Goal: Task Accomplishment & Management: Manage account settings

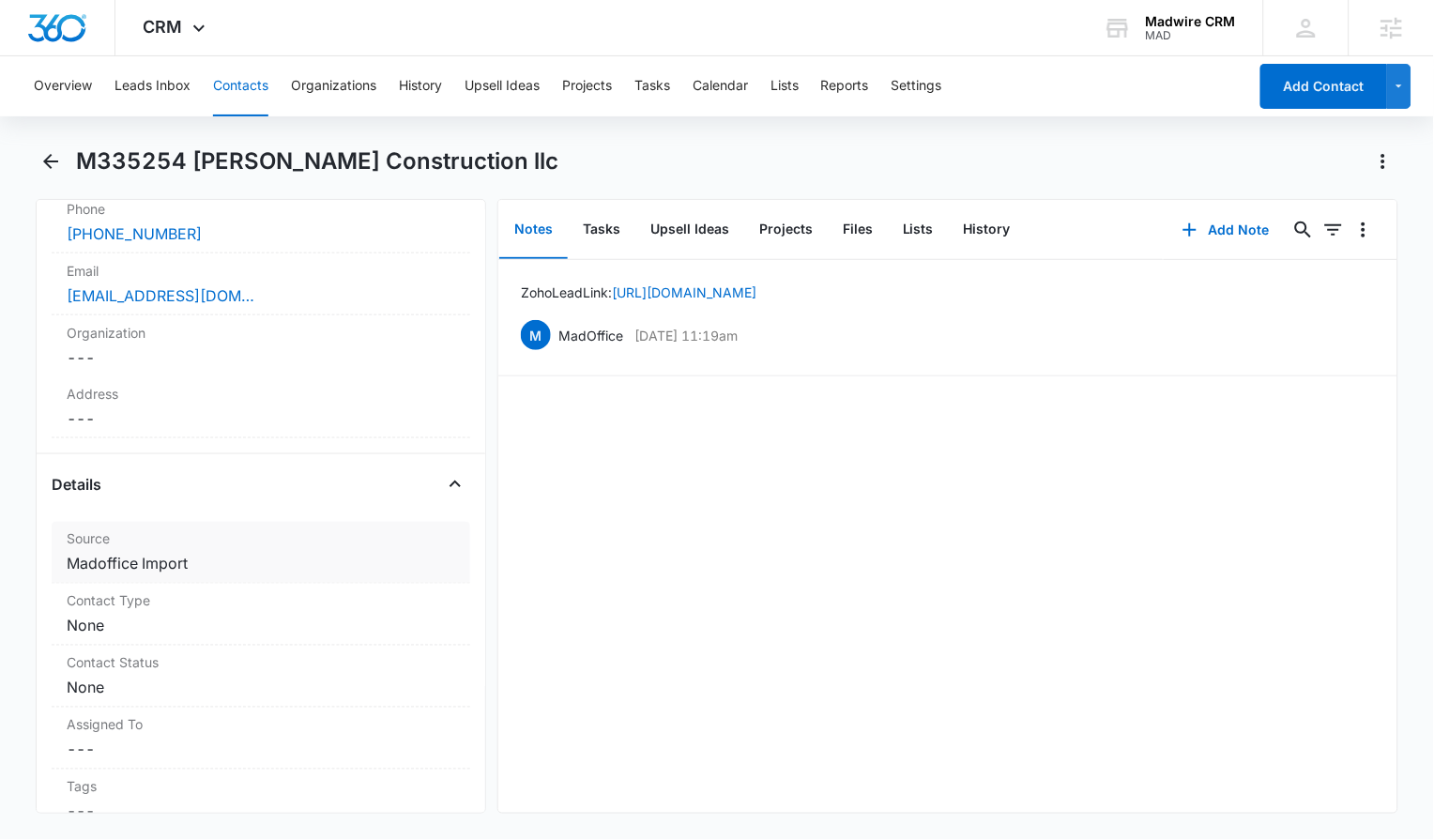
scroll to position [476, 0]
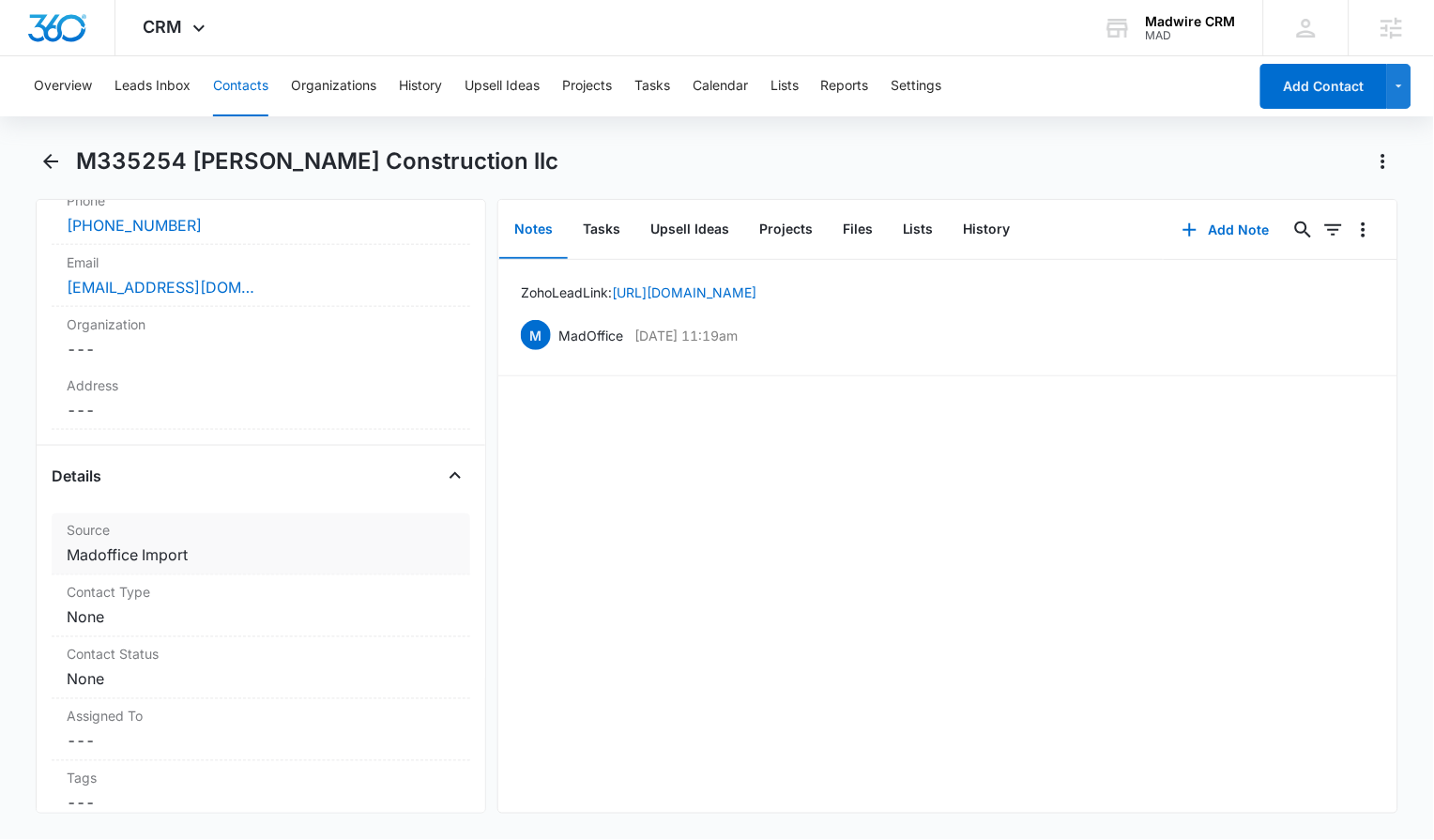
click at [192, 544] on dd "Cancel Save Changes Madoffice Import" at bounding box center [261, 554] width 389 height 23
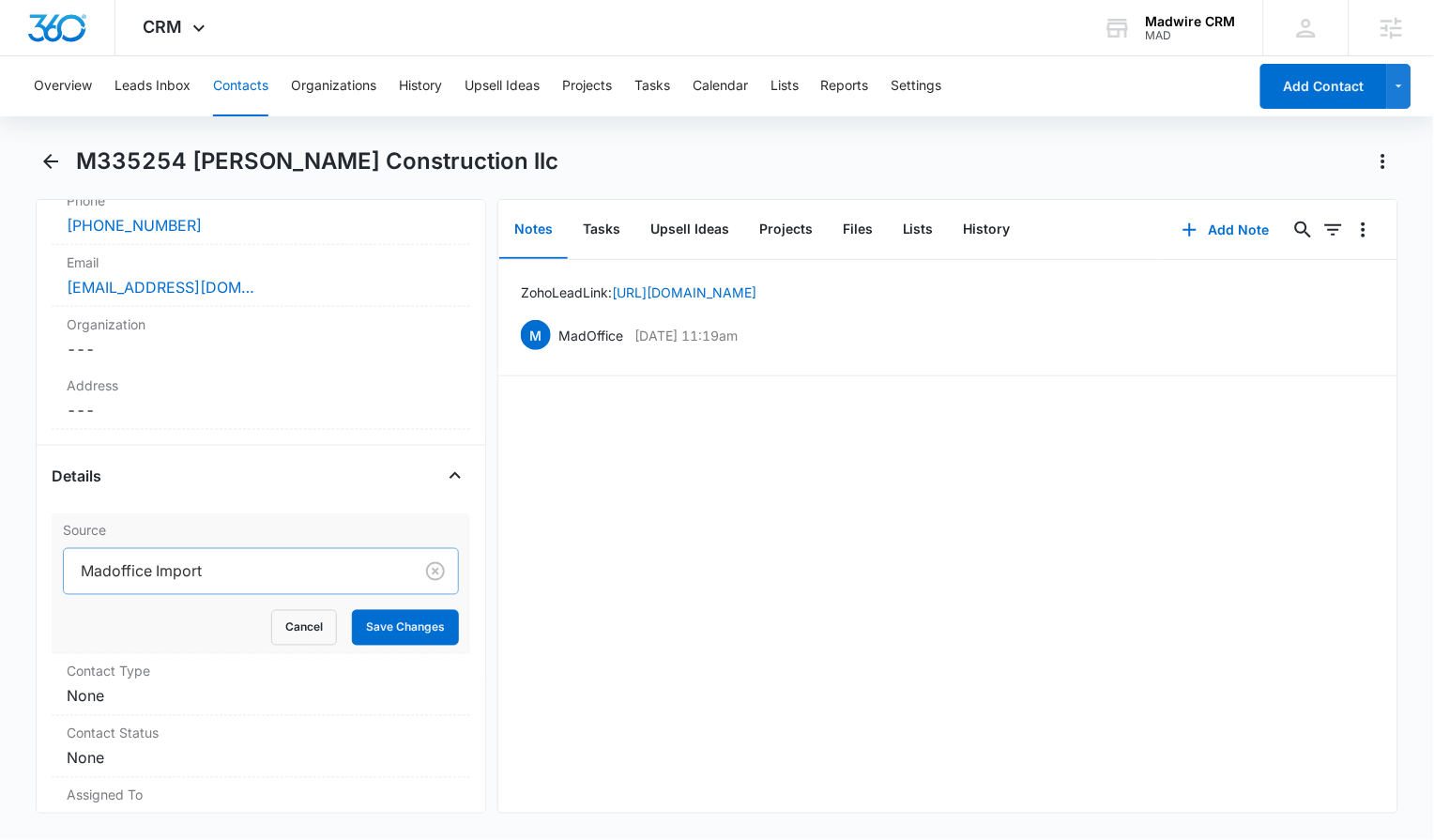
click at [199, 558] on div at bounding box center [235, 571] width 308 height 26
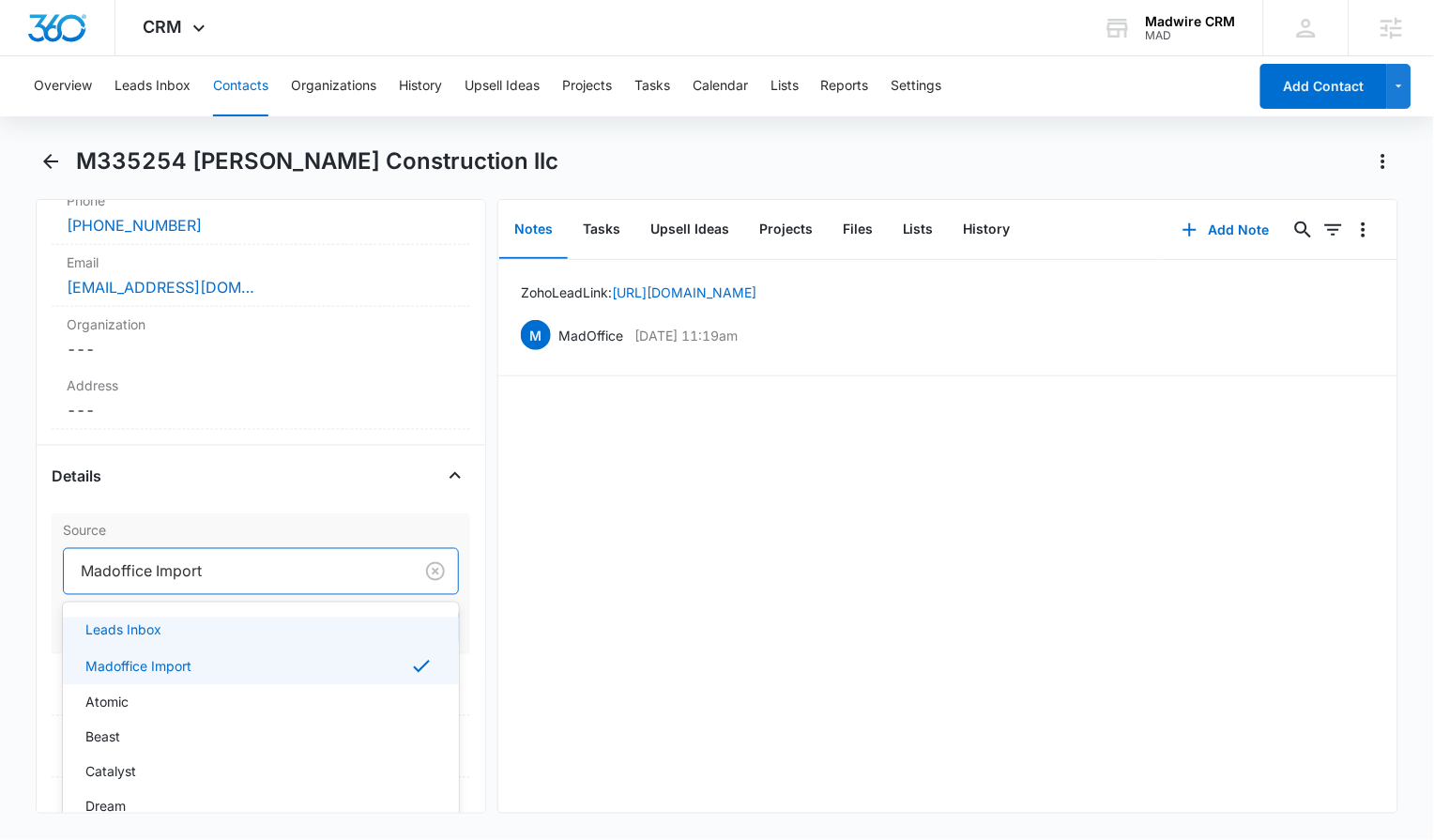
scroll to position [144, 0]
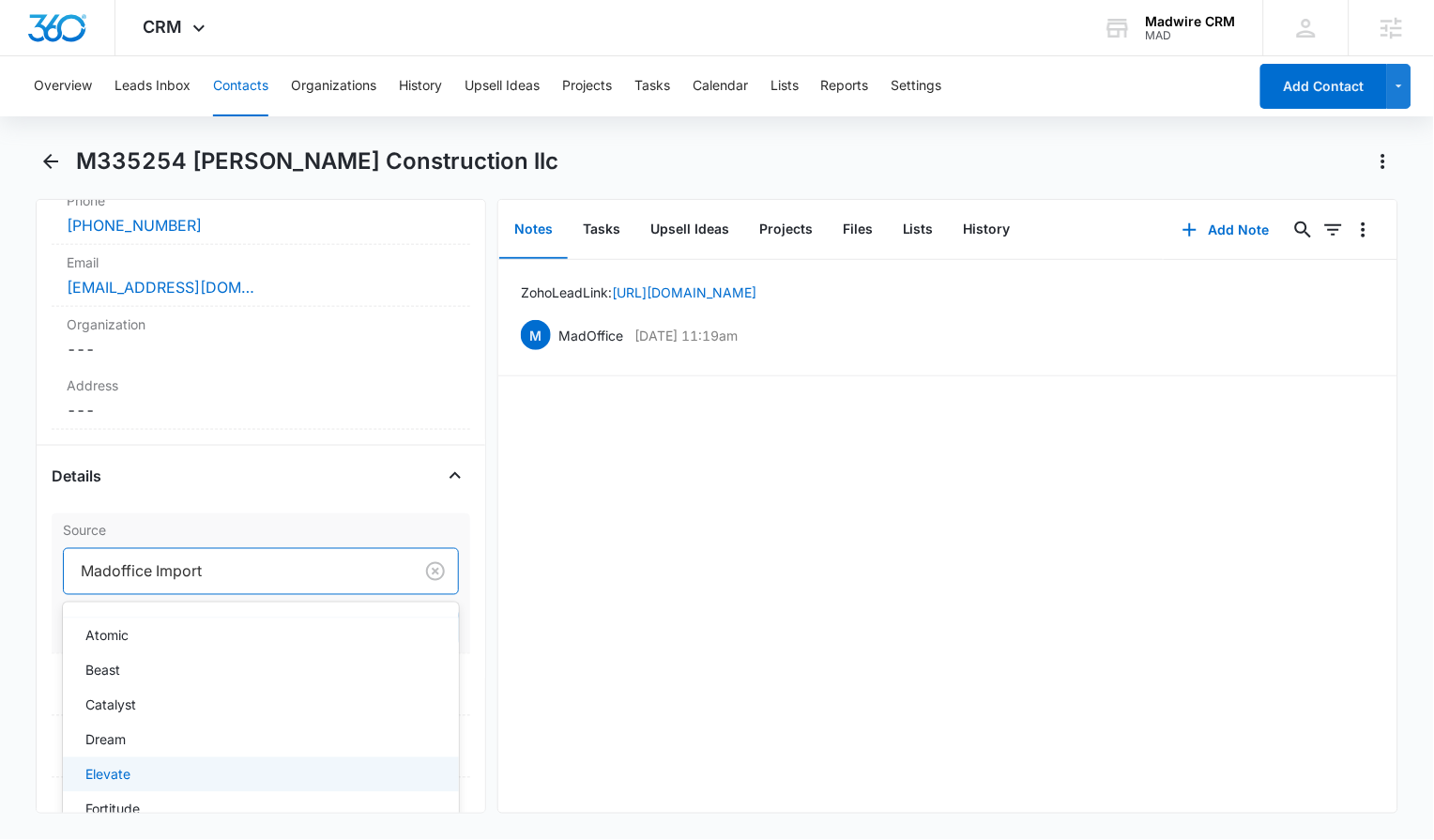
click at [250, 757] on div "Elevate" at bounding box center [260, 773] width 396 height 34
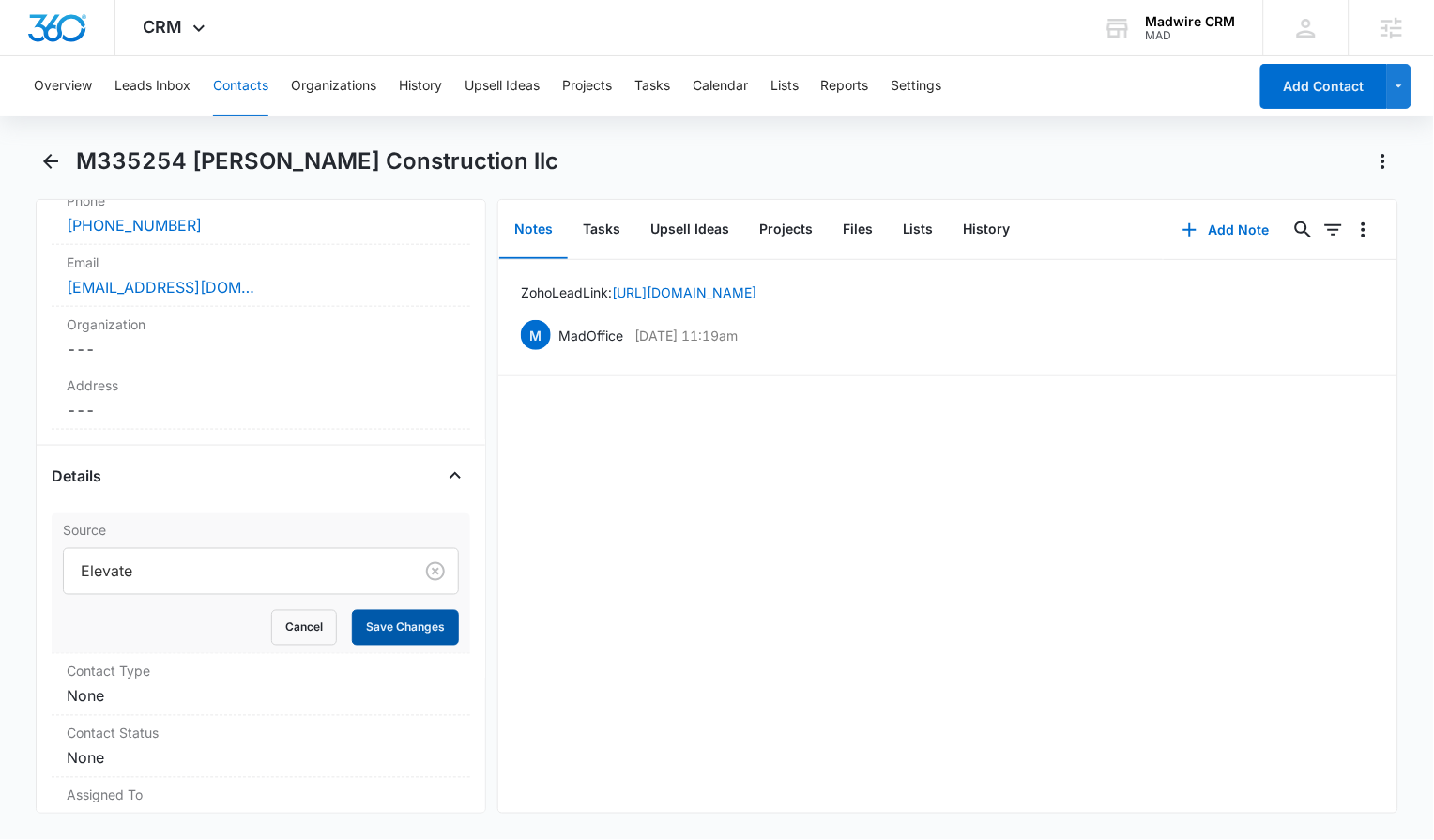
click at [394, 609] on button "Save Changes" at bounding box center [404, 627] width 107 height 35
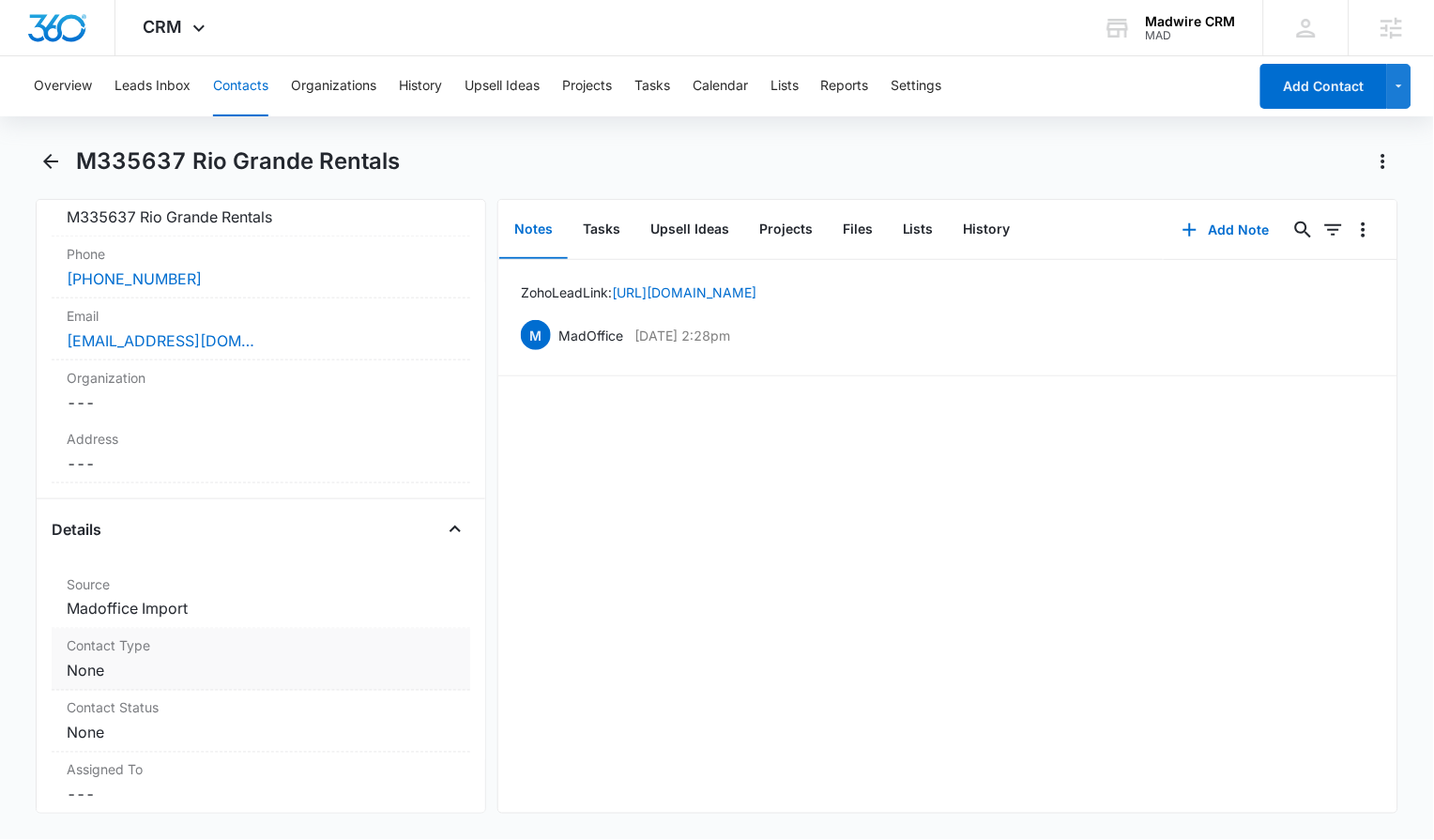
scroll to position [445, 0]
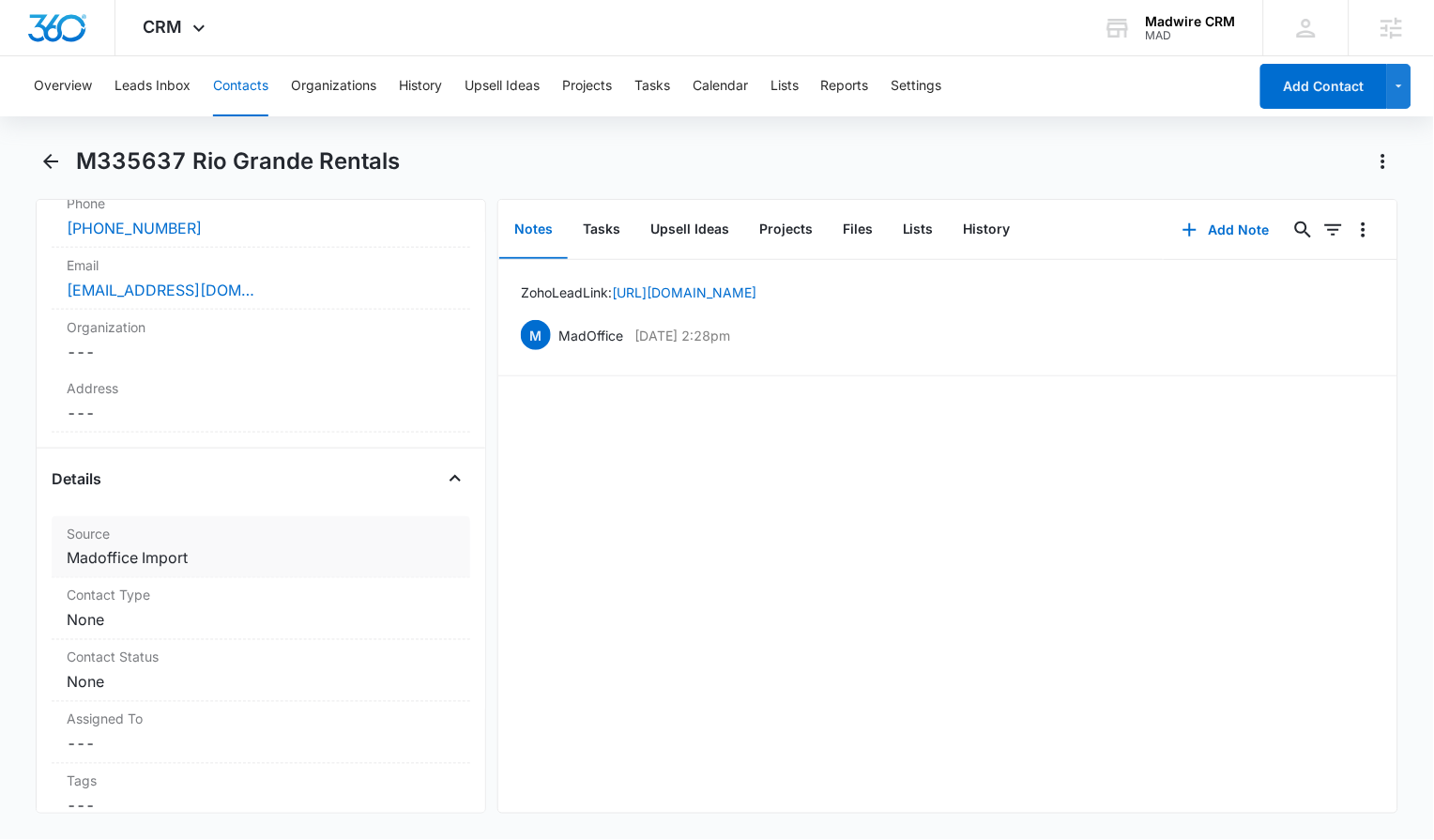
click at [186, 559] on dd "Cancel Save Changes Madoffice Import" at bounding box center [261, 557] width 389 height 23
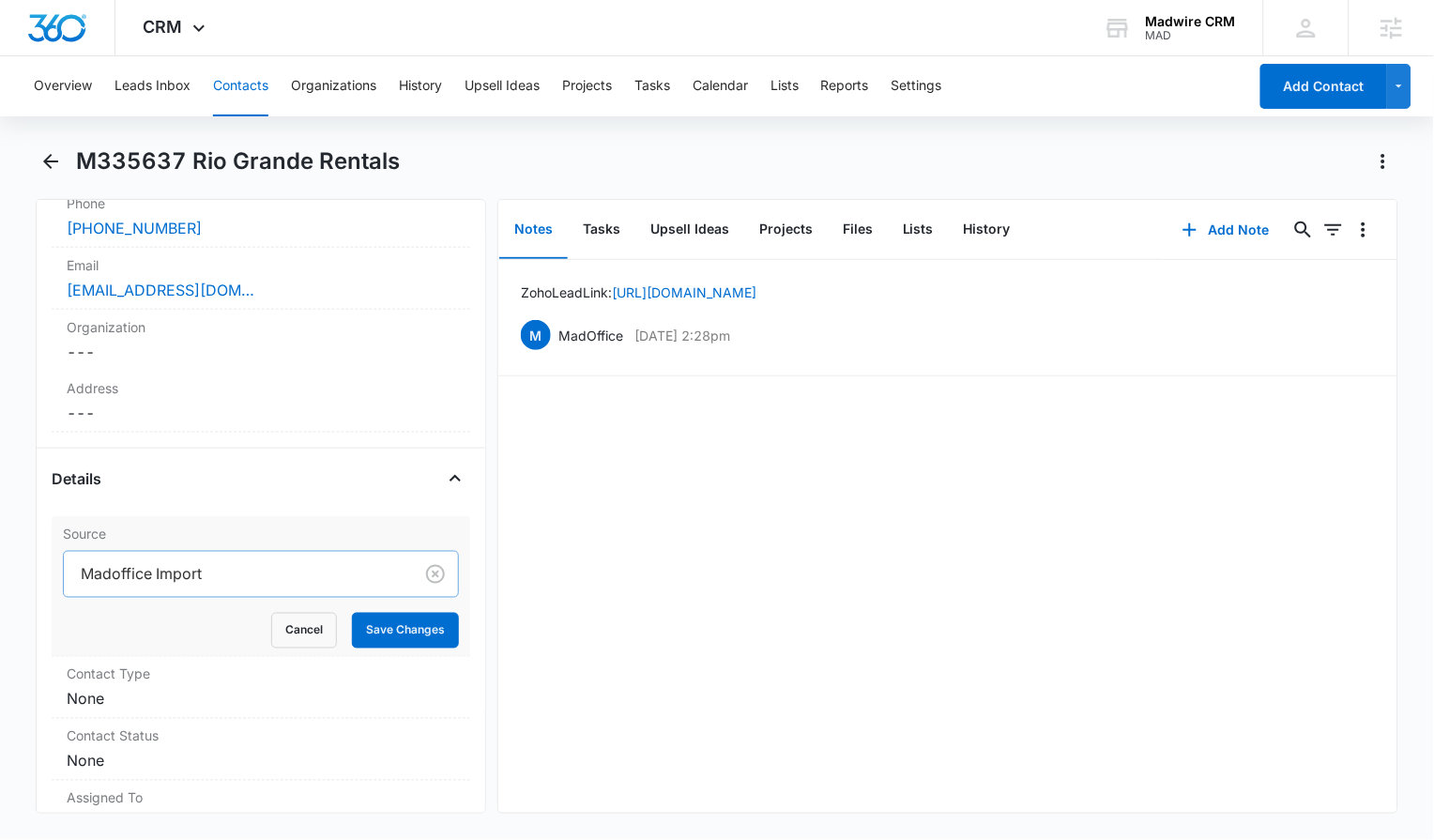
click at [199, 576] on div at bounding box center [235, 574] width 308 height 26
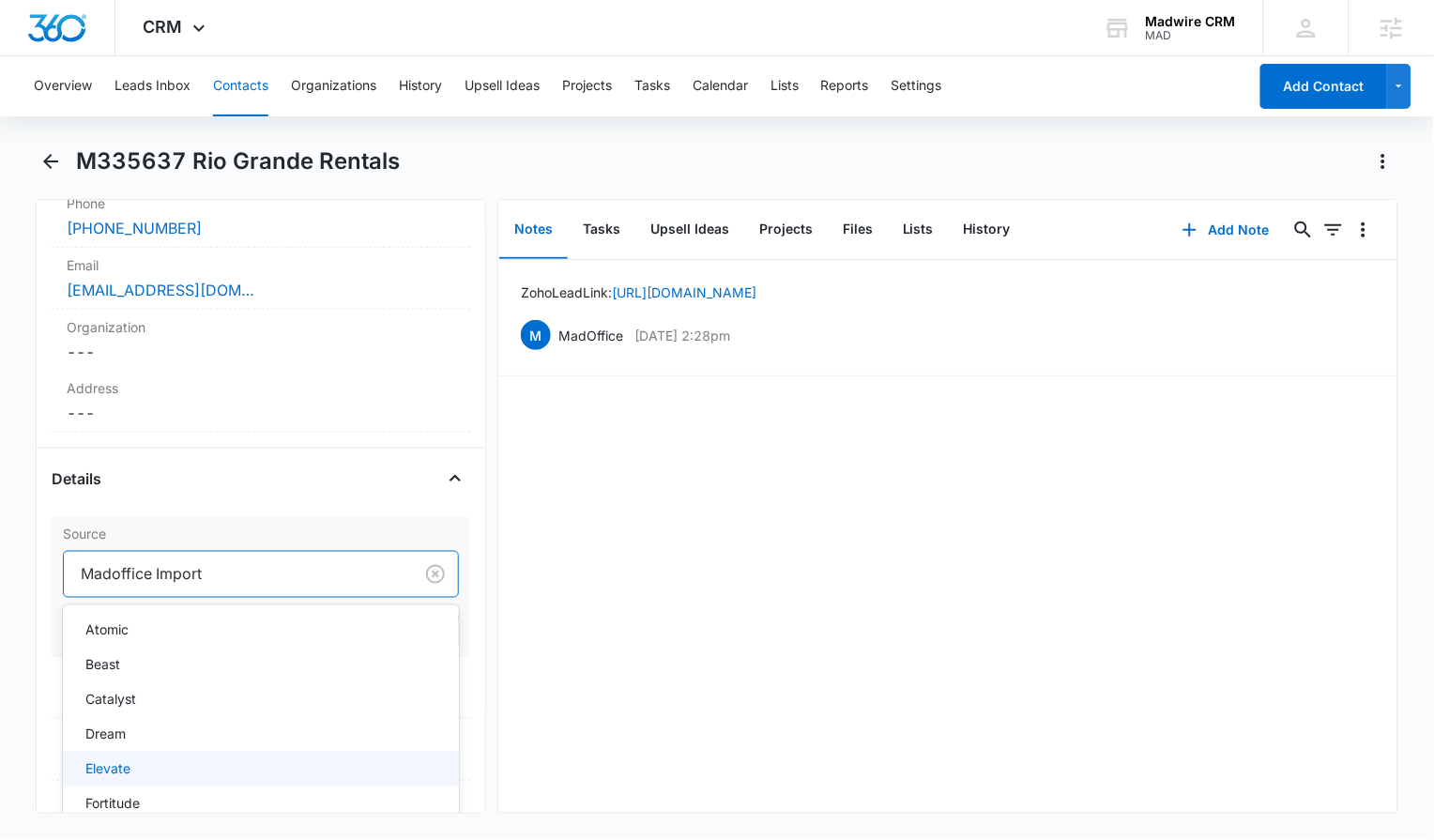
click at [277, 769] on div "Elevate" at bounding box center [259, 768] width 347 height 20
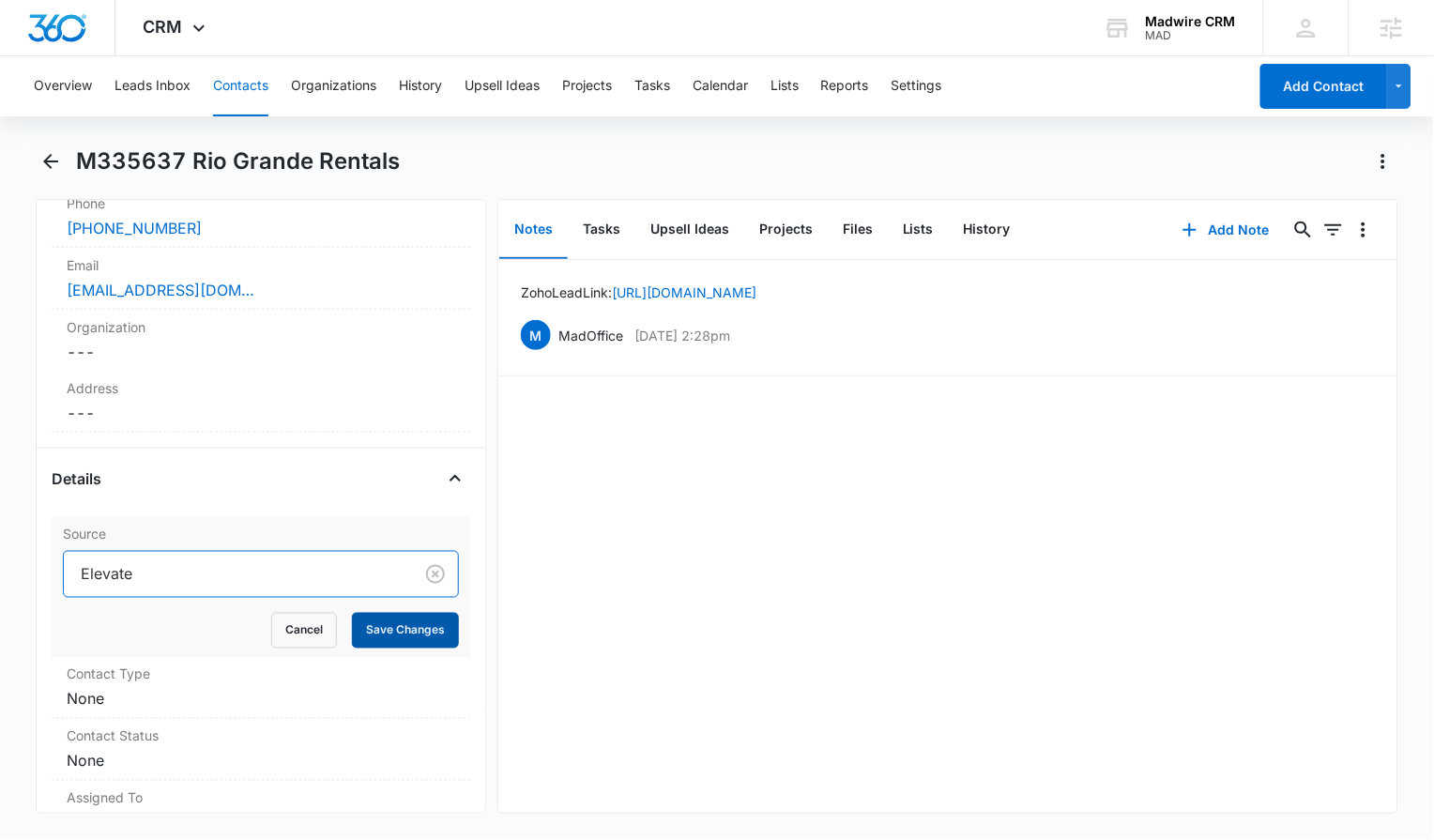
click at [370, 631] on button "Save Changes" at bounding box center [404, 630] width 107 height 35
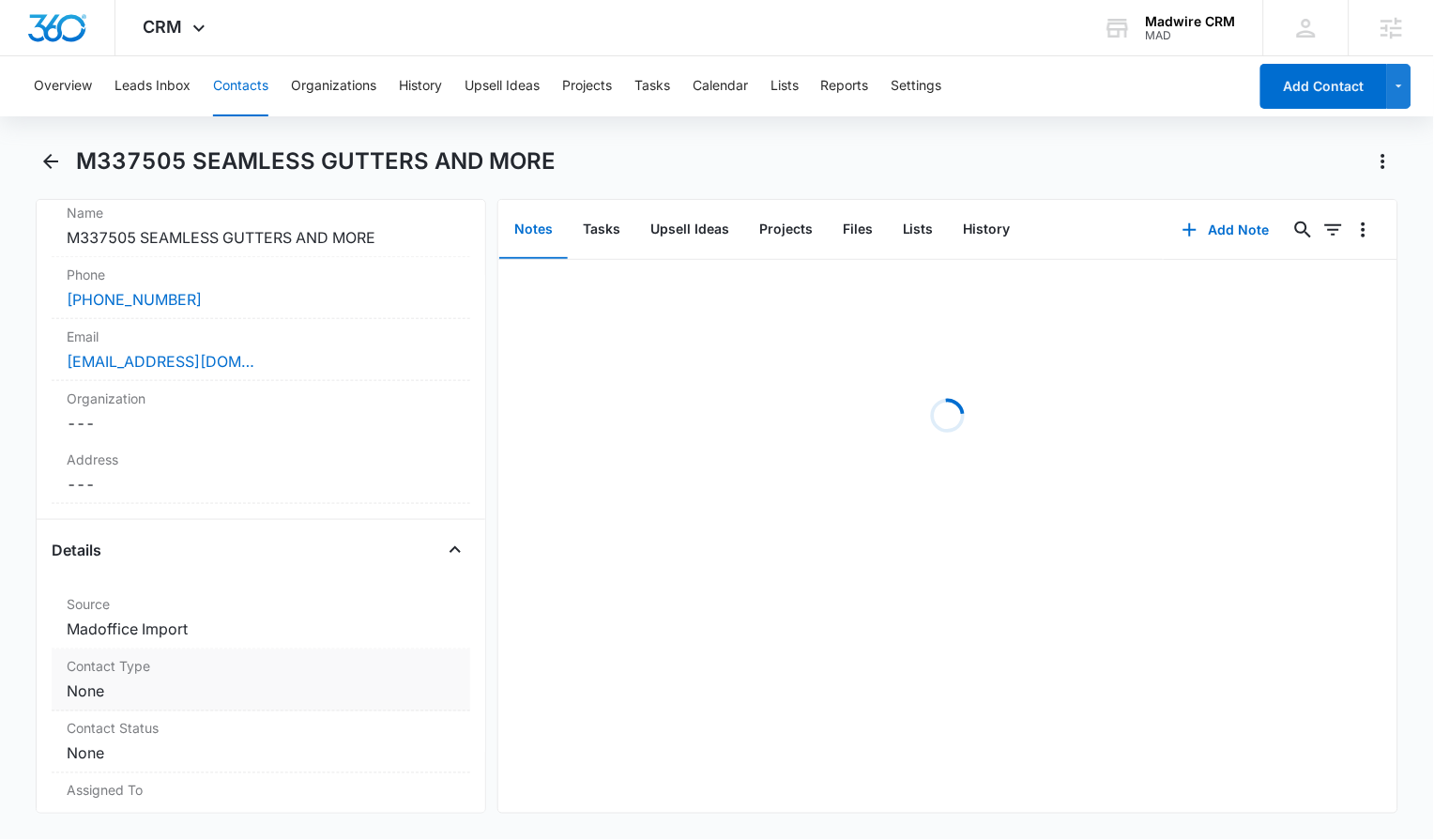
scroll to position [575, 0]
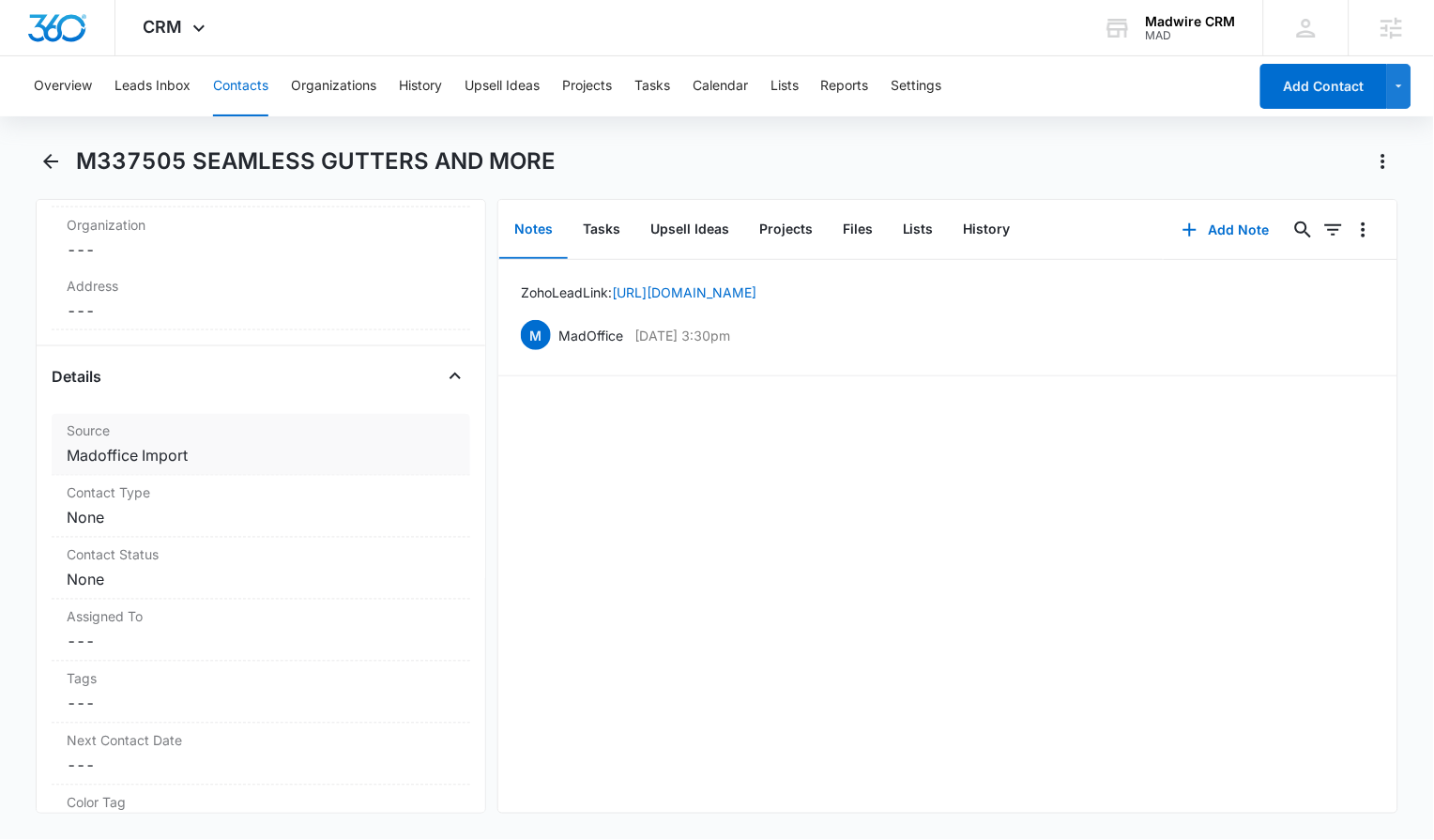
click at [217, 459] on dd "Cancel Save Changes Madoffice Import" at bounding box center [261, 455] width 389 height 23
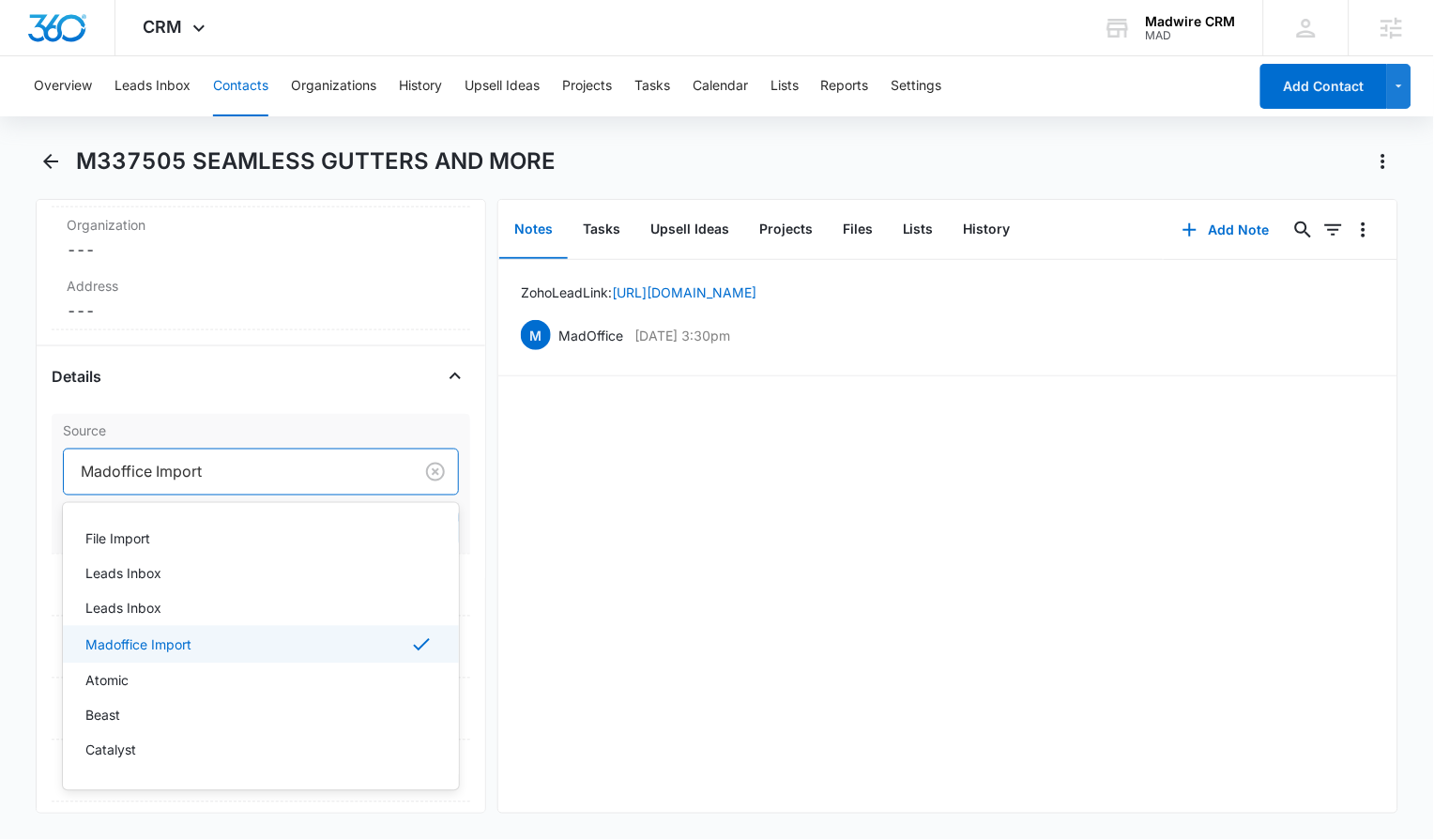
click at [234, 475] on div at bounding box center [235, 471] width 308 height 26
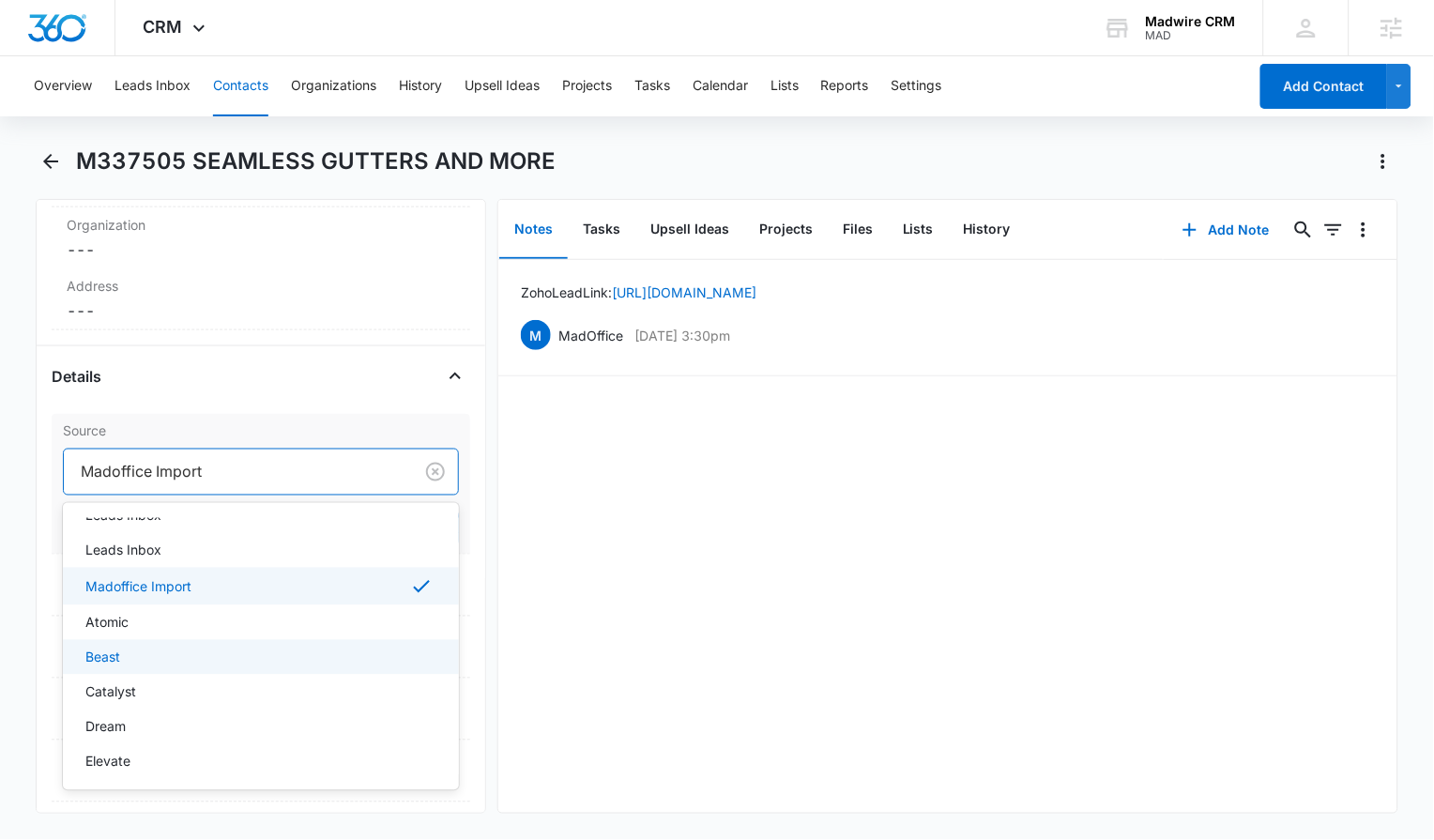
scroll to position [61, 0]
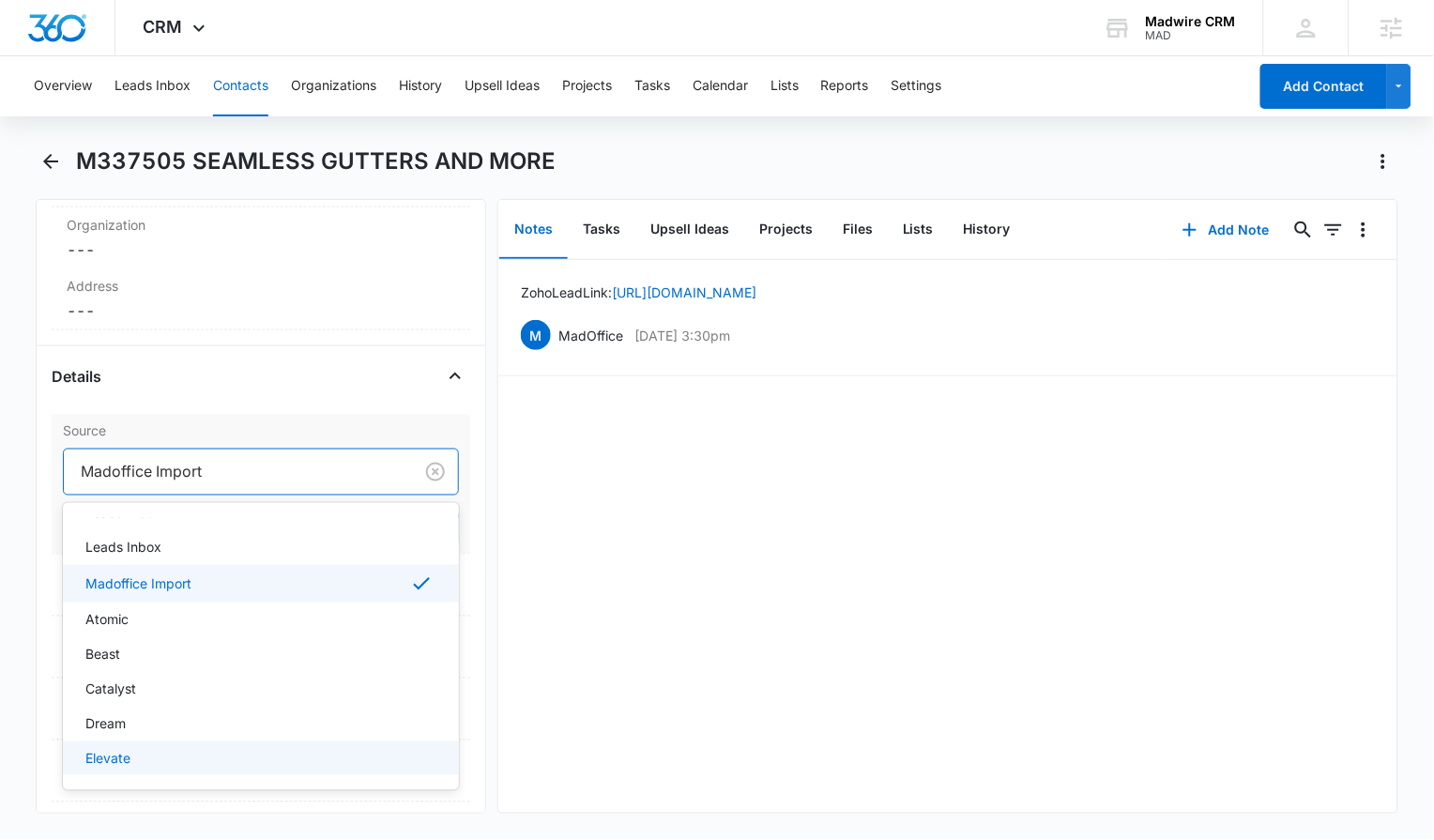
click at [282, 755] on div "Elevate" at bounding box center [259, 759] width 347 height 20
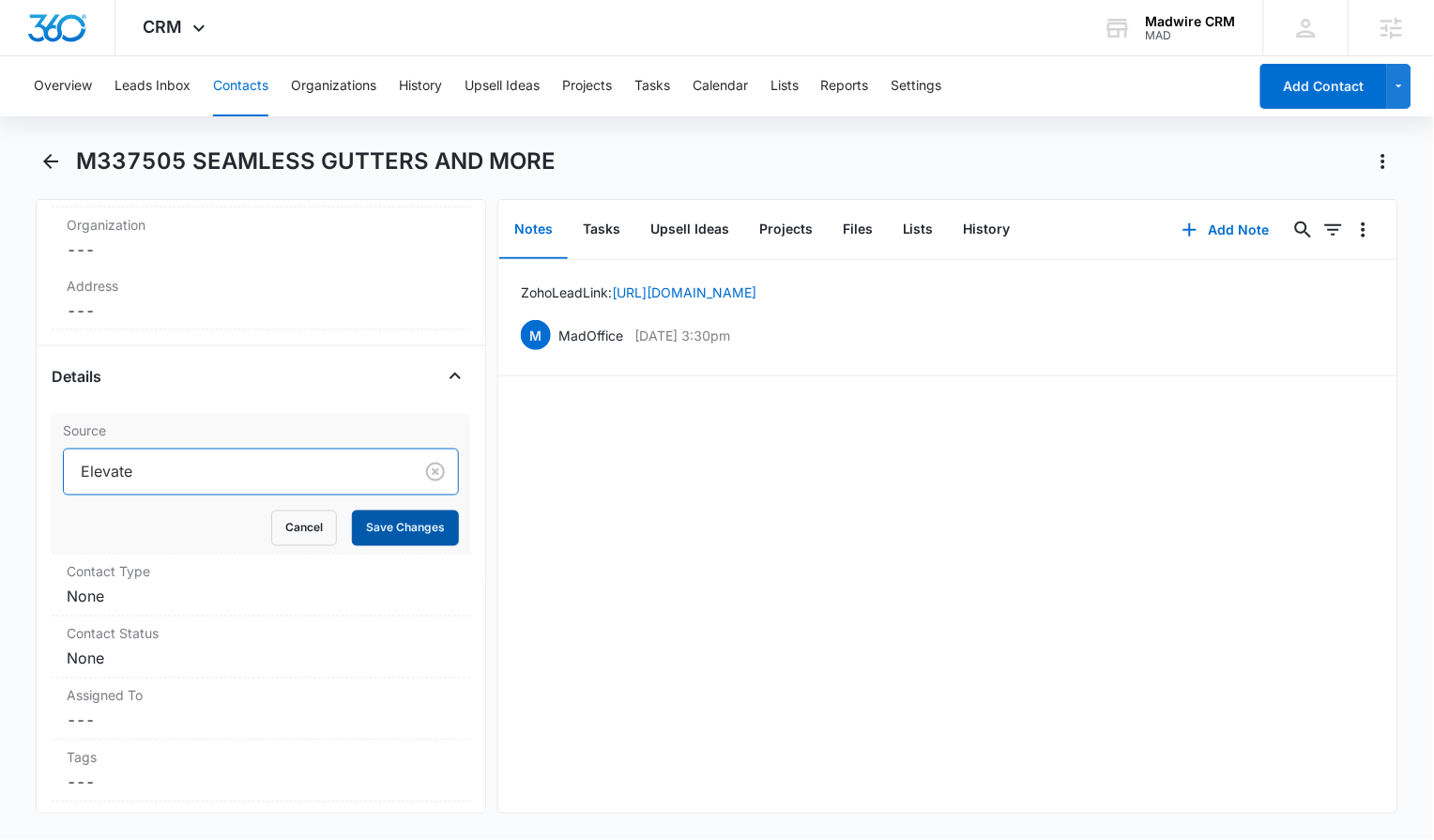
click at [363, 529] on button "Save Changes" at bounding box center [404, 528] width 107 height 35
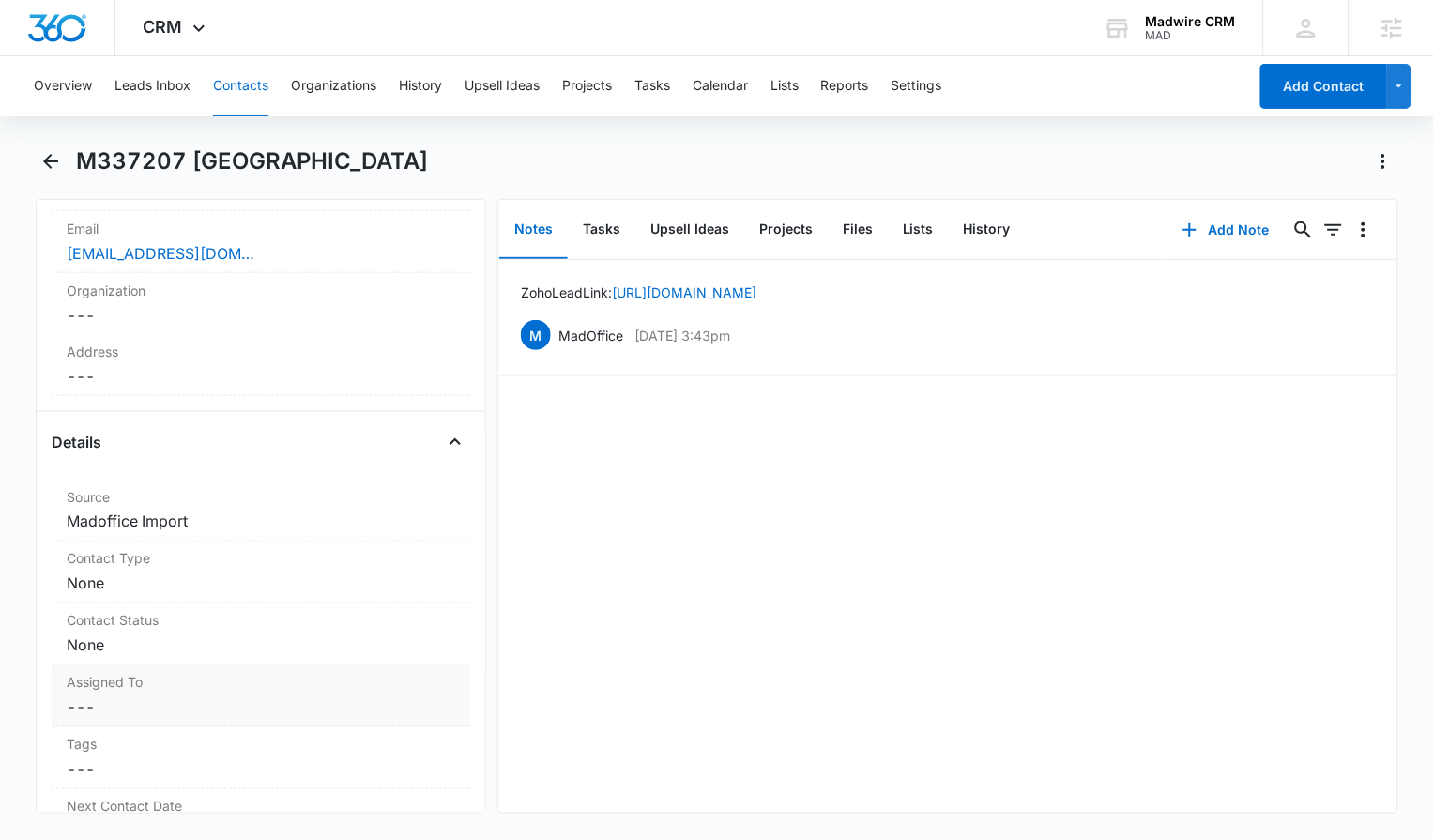
scroll to position [521, 0]
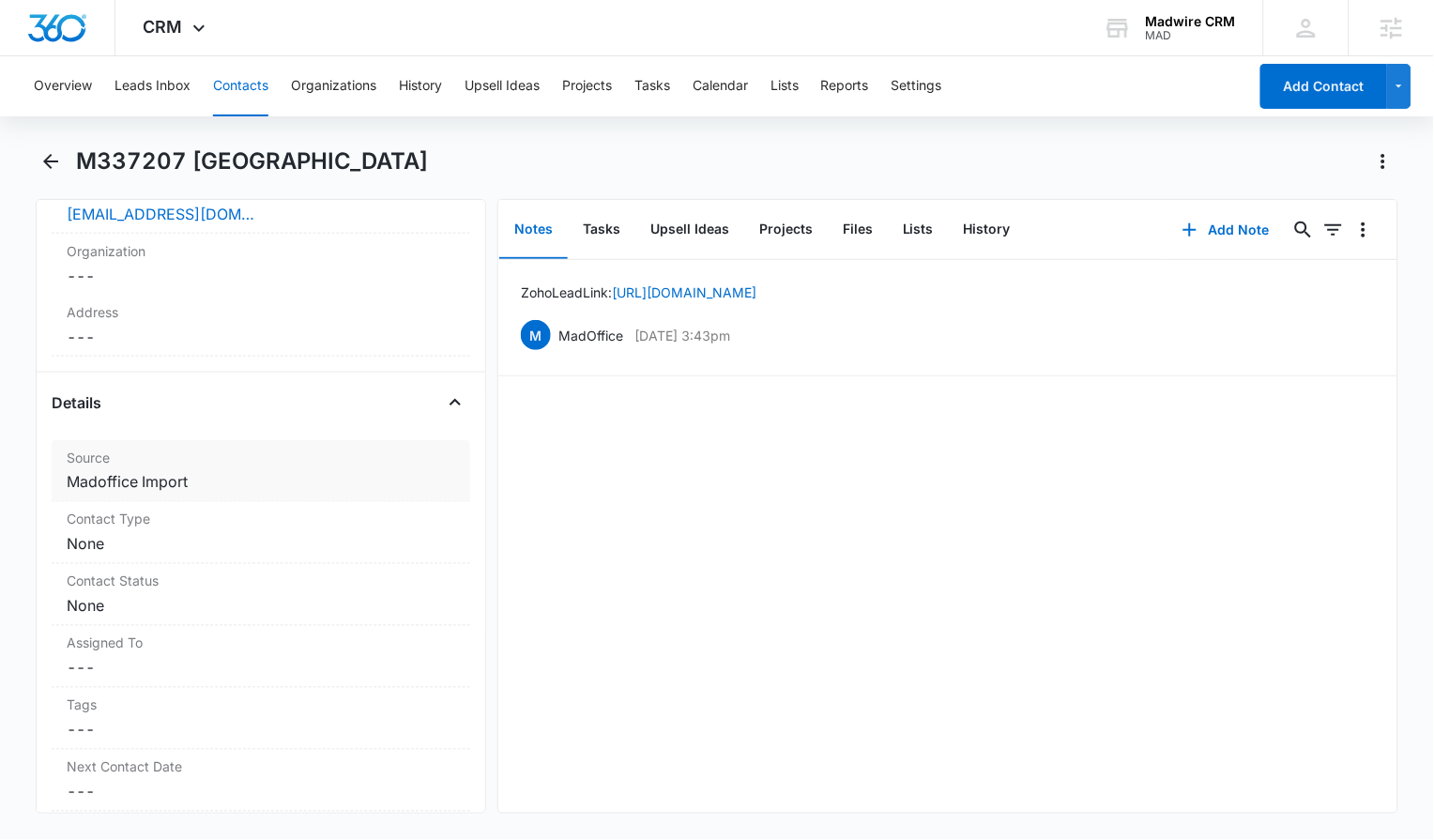
click at [200, 494] on dd "Cancel Save Changes Madoffice Import" at bounding box center [261, 482] width 389 height 23
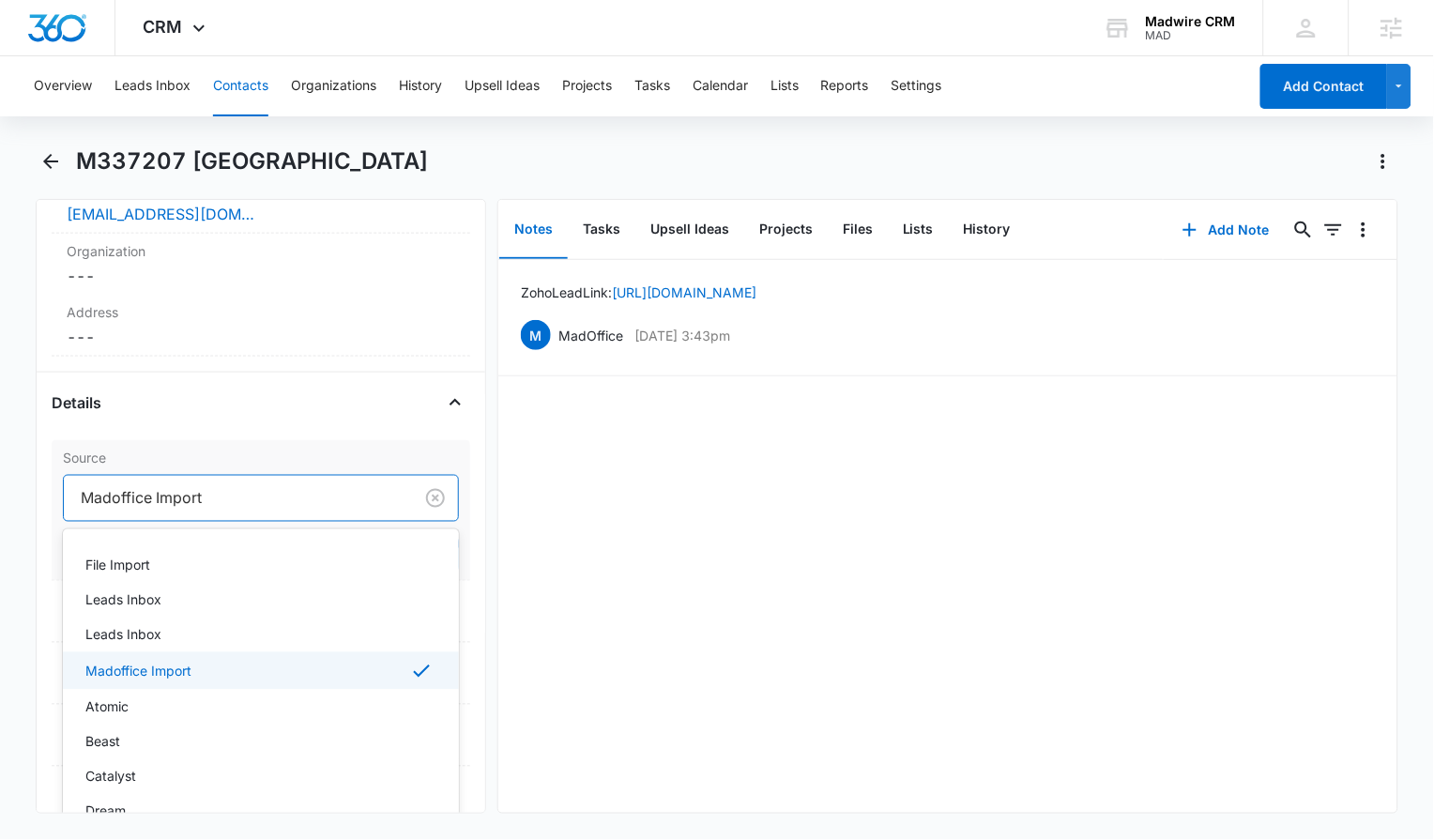
click at [200, 511] on div at bounding box center [235, 498] width 308 height 26
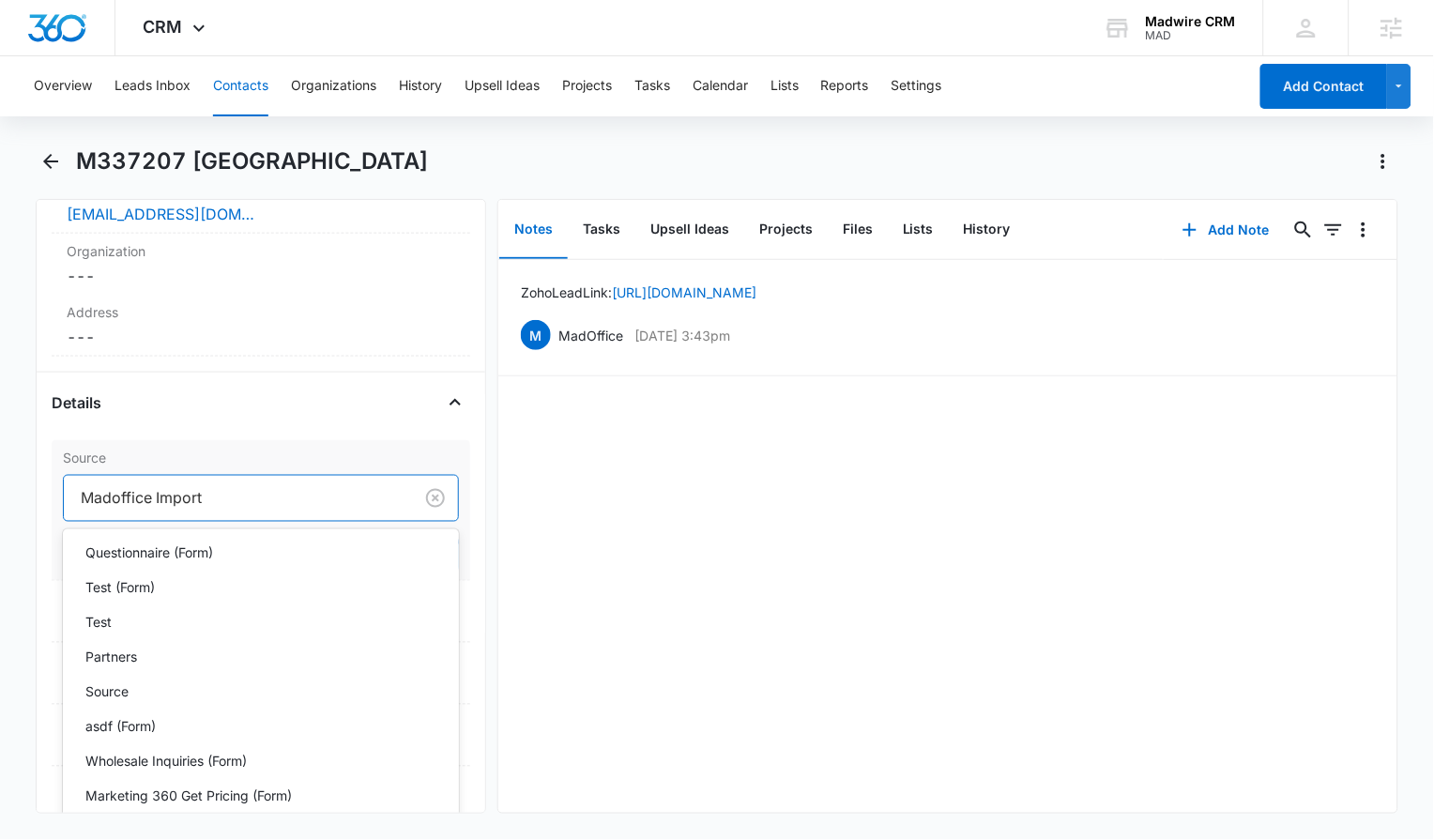
scroll to position [1910, 0]
click at [131, 666] on p "Partners" at bounding box center [111, 656] width 52 height 20
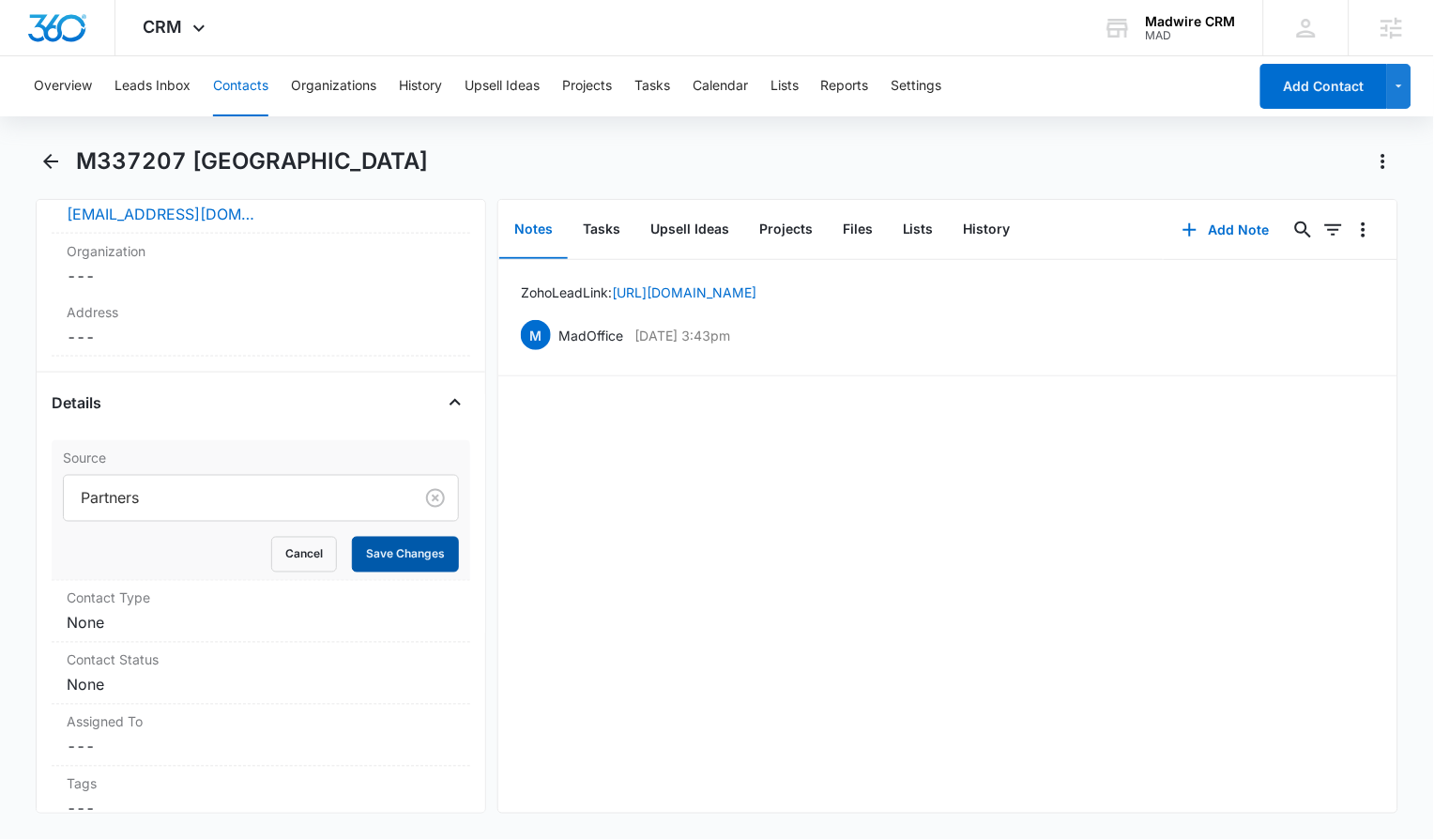
click at [394, 572] on button "Save Changes" at bounding box center [404, 554] width 107 height 35
